Goal: Obtain resource: Obtain resource

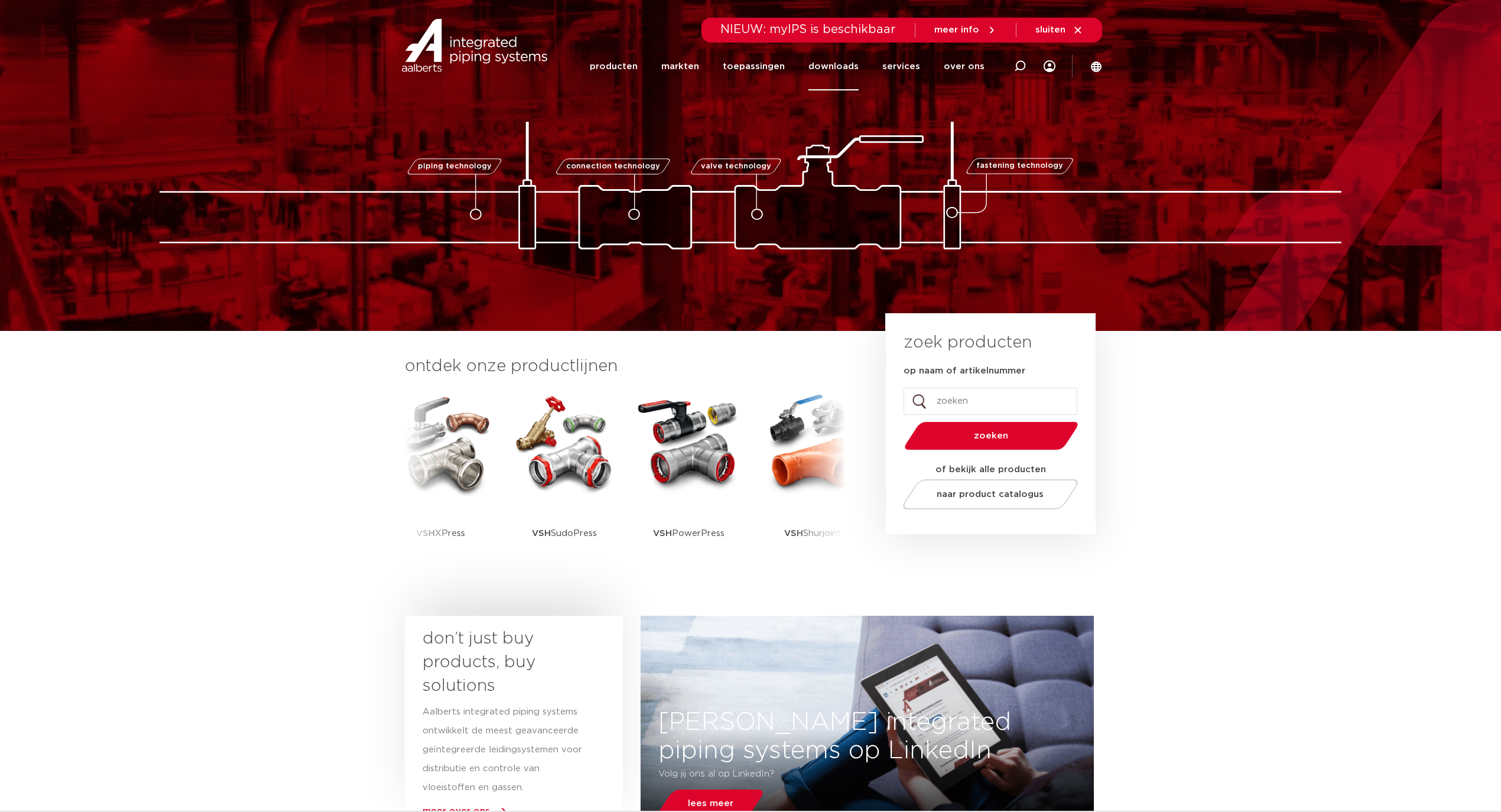
click at [841, 60] on link "downloads" at bounding box center [833, 66] width 50 height 48
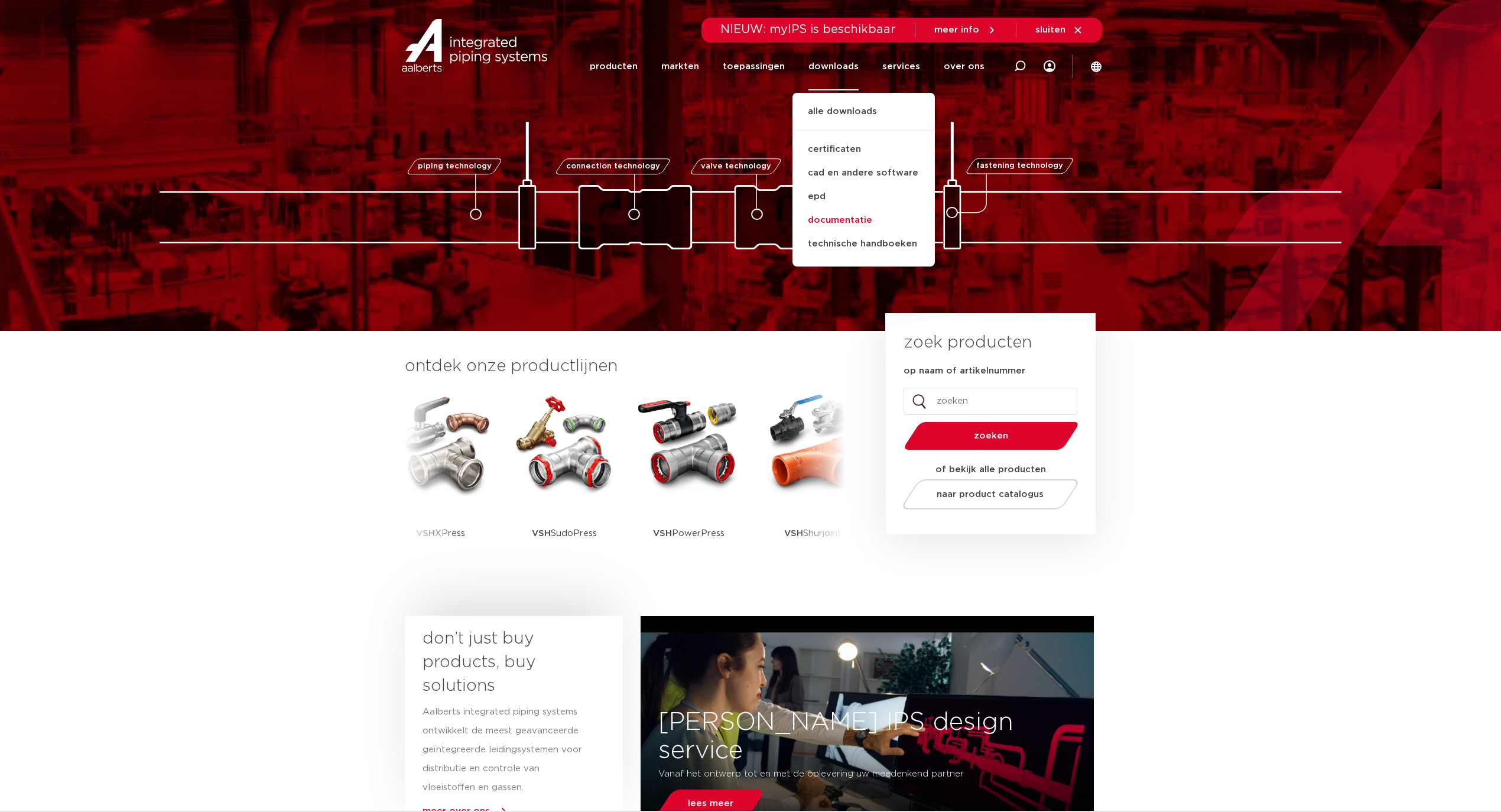
click at [847, 216] on link "documentatie" at bounding box center [864, 220] width 143 height 23
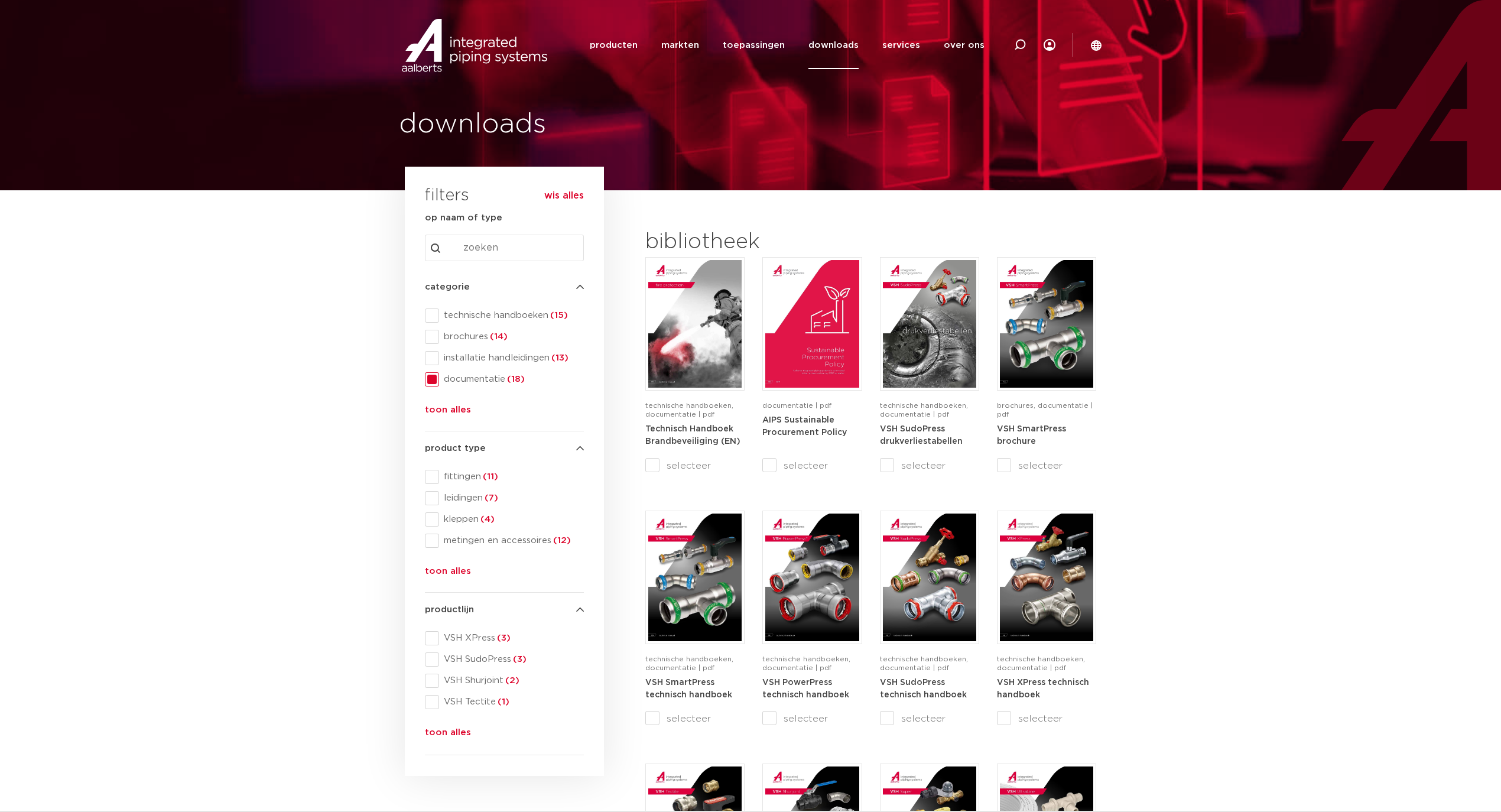
click at [428, 381] on span at bounding box center [431, 379] width 14 height 14
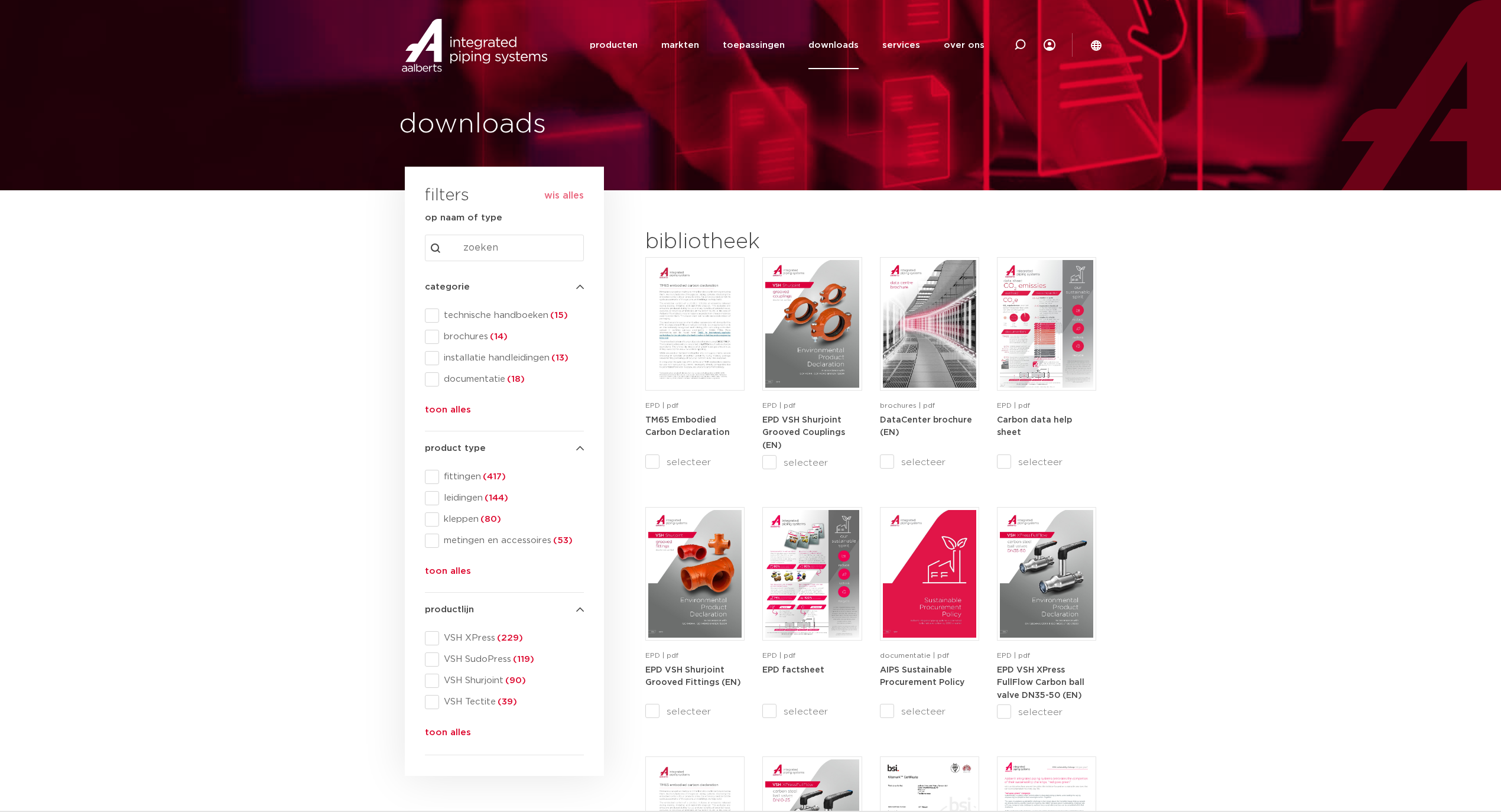
click at [468, 237] on input "Search content" at bounding box center [504, 248] width 159 height 26
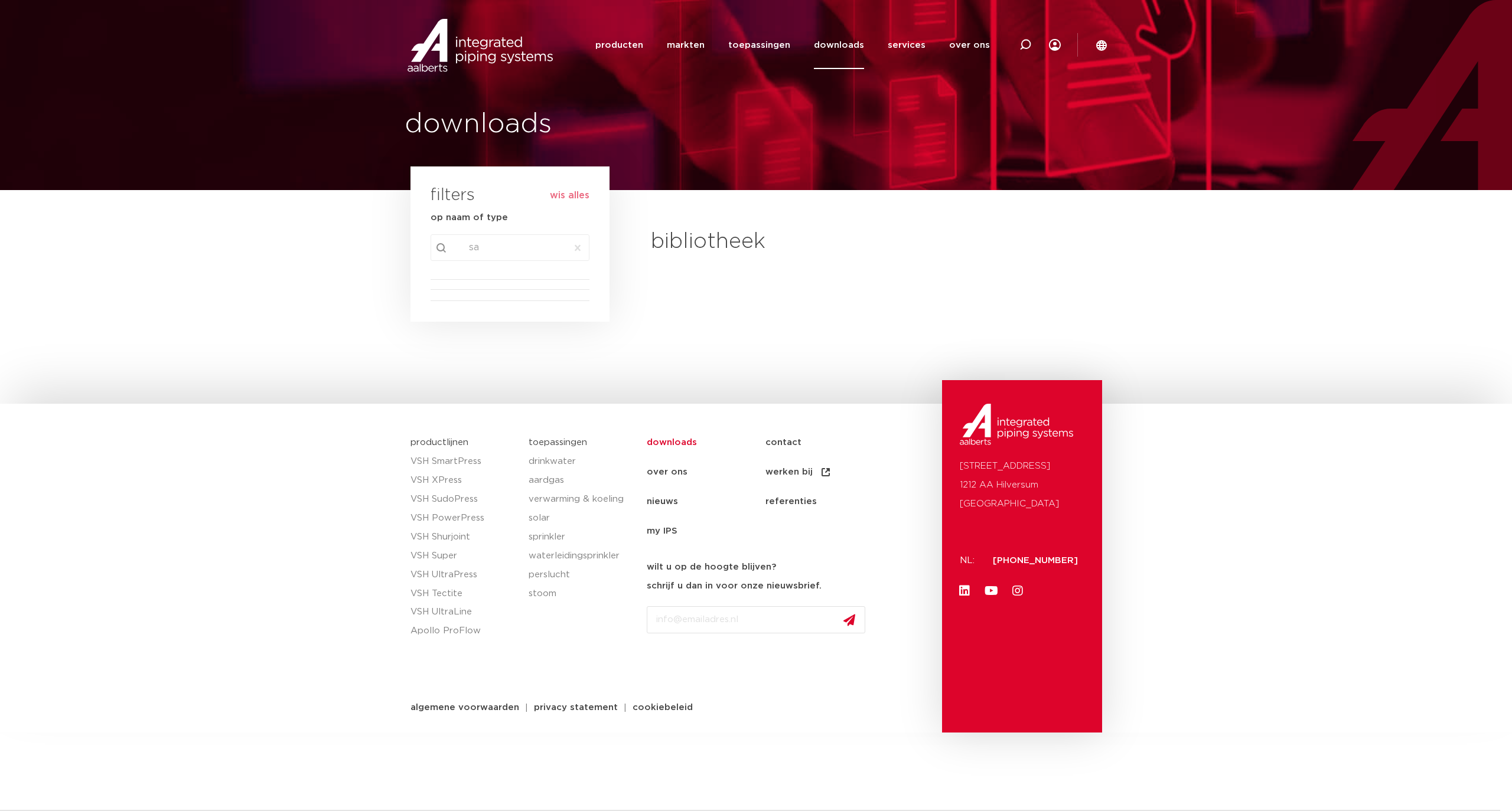
type input "s"
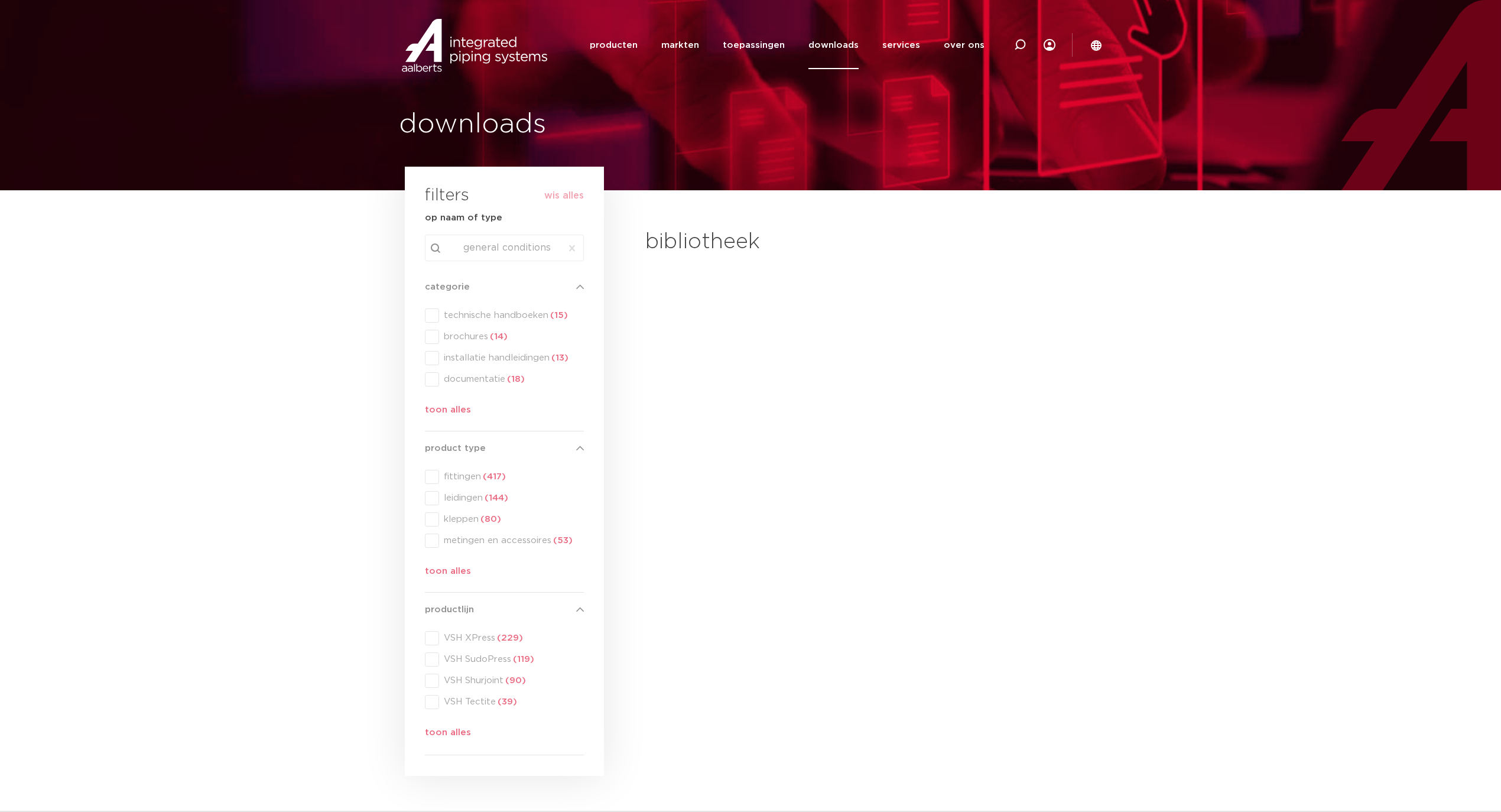
type input "general conditions"
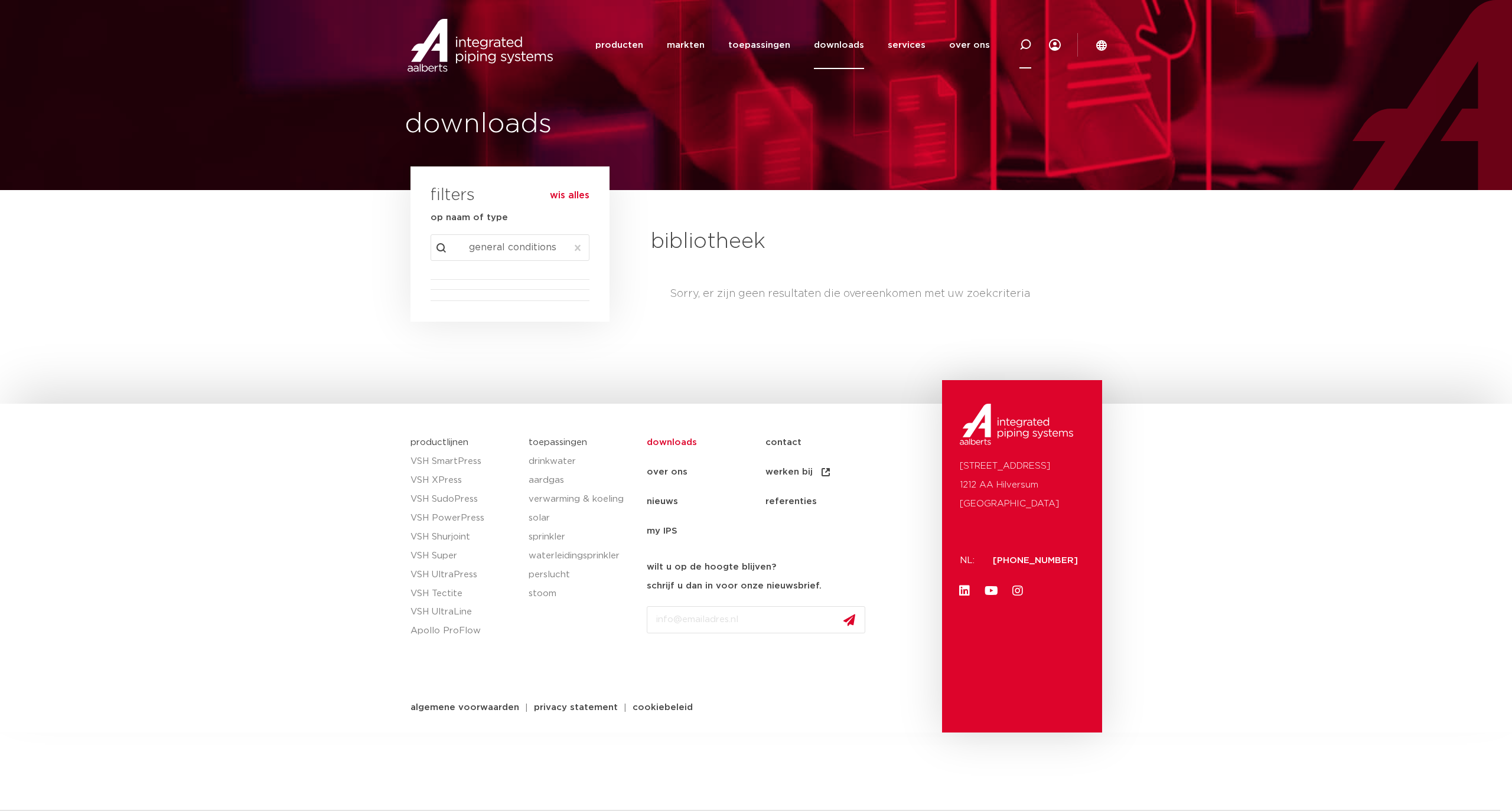
click at [1017, 50] on div at bounding box center [1025, 45] width 47 height 49
type input "algmene voorwaarden"
click button "Zoeken" at bounding box center [0, 0] width 0 height 0
